Goal: Transaction & Acquisition: Purchase product/service

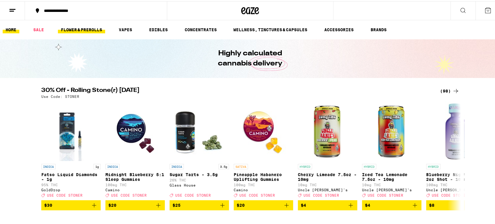
click at [75, 26] on link "FLOWER & PREROLLS" at bounding box center [81, 28] width 47 height 7
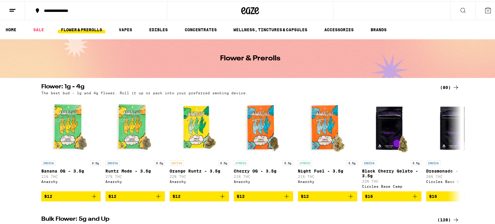
scroll to position [149, 0]
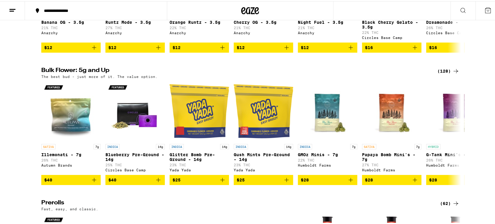
click at [446, 73] on div "(128)" at bounding box center [449, 69] width 22 height 7
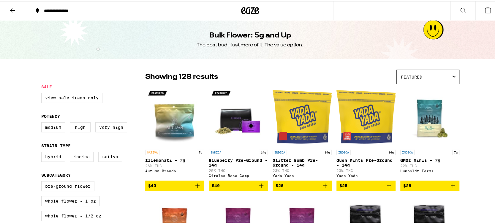
scroll to position [111, 0]
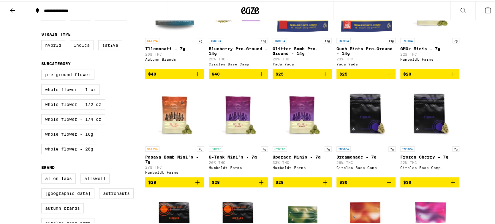
click at [81, 48] on label "Indica" at bounding box center [82, 44] width 24 height 10
click at [43, 40] on input "Indica" at bounding box center [43, 40] width 0 height 0
checkbox input "true"
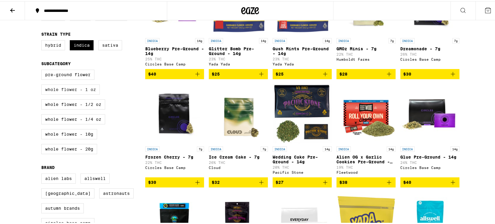
click at [85, 92] on label "Whole Flower - 1 oz" at bounding box center [70, 88] width 59 height 10
click at [43, 70] on input "Whole Flower - 1 oz" at bounding box center [43, 69] width 0 height 0
checkbox input "true"
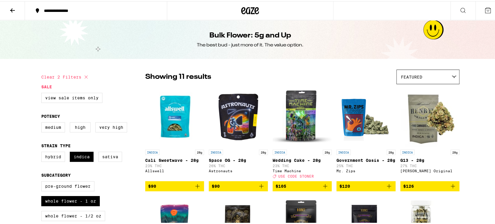
click at [303, 110] on img "Open page for Wedding Cake - 28g from Time Machine" at bounding box center [302, 115] width 59 height 59
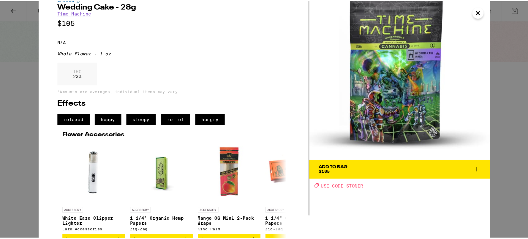
scroll to position [37, 0]
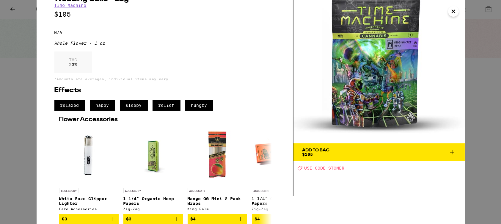
click at [397, 143] on button "Add To Bag $105" at bounding box center [378, 152] width 171 height 18
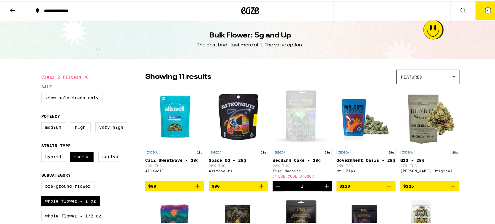
click at [478, 8] on button "1" at bounding box center [488, 9] width 25 height 18
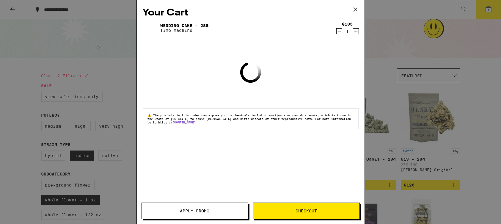
click at [188, 207] on button "Apply Promo" at bounding box center [194, 210] width 107 height 17
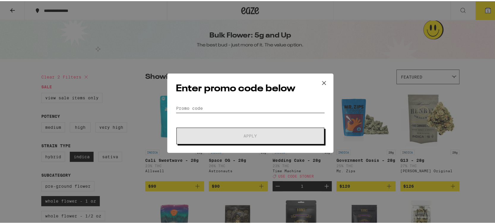
click at [197, 108] on input "Promo Code" at bounding box center [250, 107] width 149 height 9
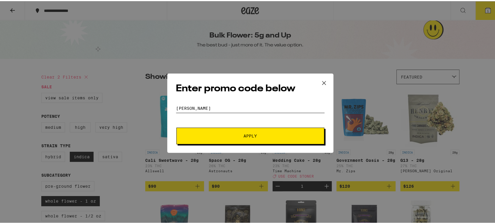
type input "[PERSON_NAME]"
click at [177, 126] on button "Apply" at bounding box center [251, 134] width 148 height 17
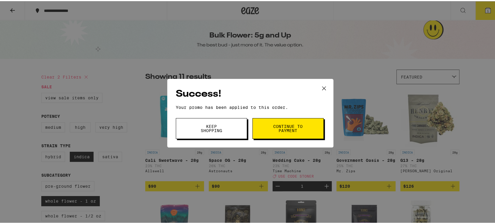
click at [257, 125] on button "Continue to payment" at bounding box center [288, 127] width 71 height 21
